Goal: Task Accomplishment & Management: Use online tool/utility

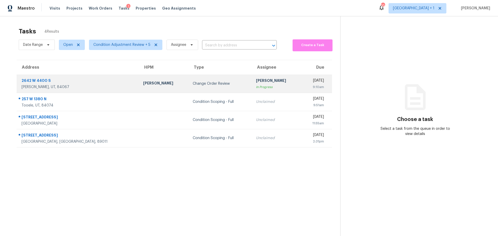
click at [63, 86] on div "[PERSON_NAME], UT, 84067" at bounding box center [78, 87] width 113 height 5
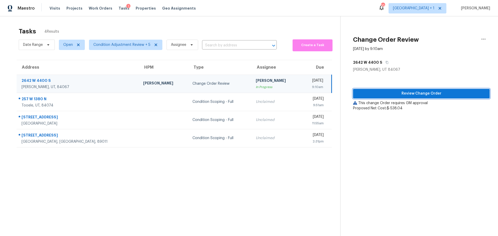
click at [370, 94] on span "Review Change Order" at bounding box center [421, 93] width 128 height 6
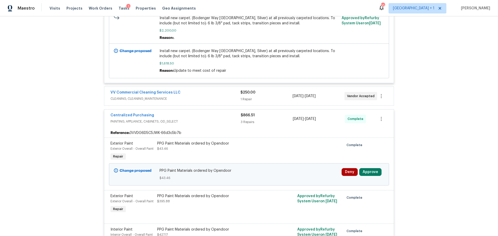
scroll to position [207, 0]
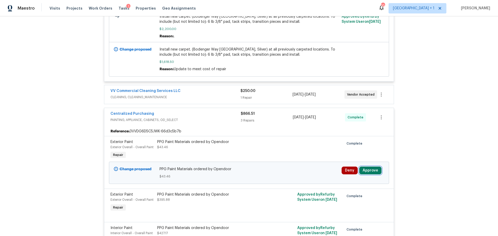
click at [364, 170] on button "Approve" at bounding box center [370, 171] width 22 height 8
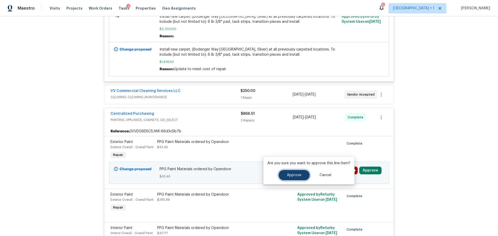
click at [296, 174] on span "Approve" at bounding box center [294, 175] width 15 height 4
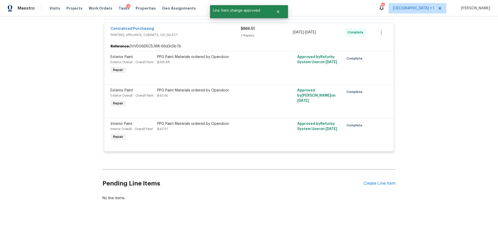
scroll to position [115, 0]
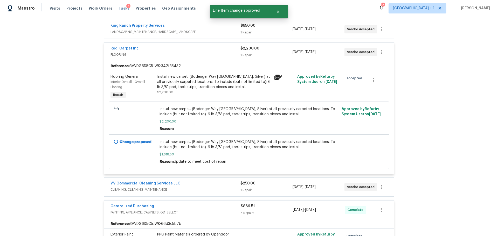
click at [119, 8] on span "Tasks" at bounding box center [123, 8] width 11 height 4
